Goal: Transaction & Acquisition: Download file/media

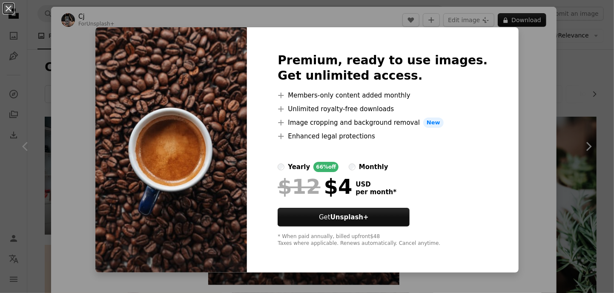
click at [520, 52] on div "An X shape Premium, ready to use images. Get unlimited access. A plus sign Memb…" at bounding box center [307, 146] width 614 height 293
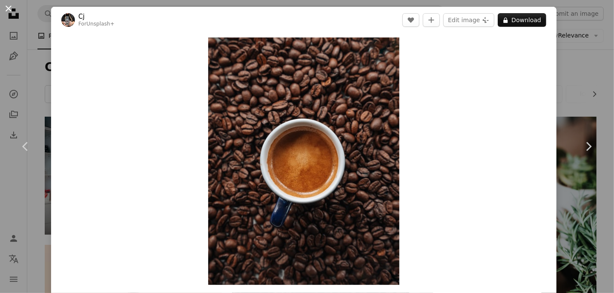
click at [9, 13] on button "An X shape" at bounding box center [8, 8] width 10 height 10
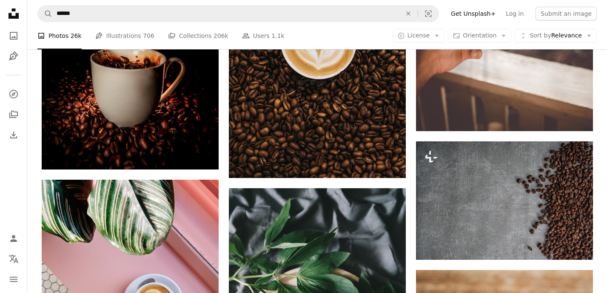
scroll to position [1277, 0]
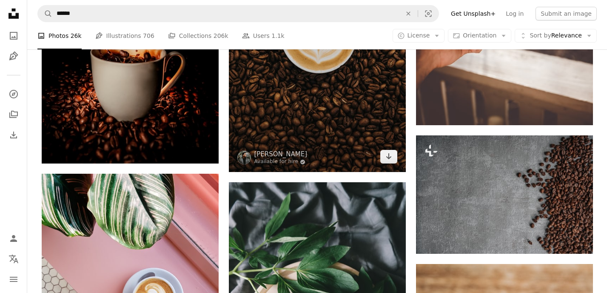
click at [325, 116] on img at bounding box center [317, 39] width 177 height 266
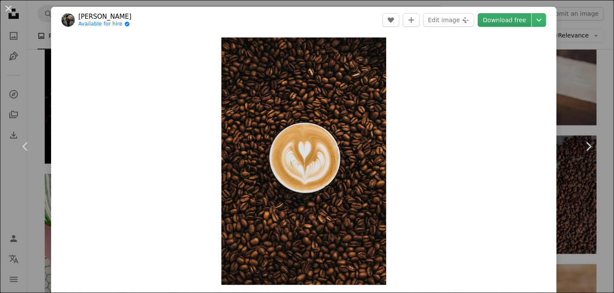
click at [508, 21] on link "Download free" at bounding box center [505, 20] width 54 height 14
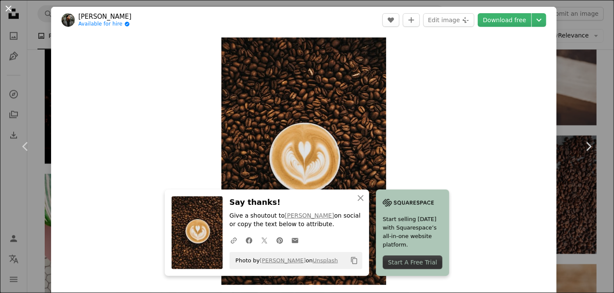
click at [7, 14] on button "An X shape" at bounding box center [8, 8] width 10 height 10
